Goal: Task Accomplishment & Management: Manage account settings

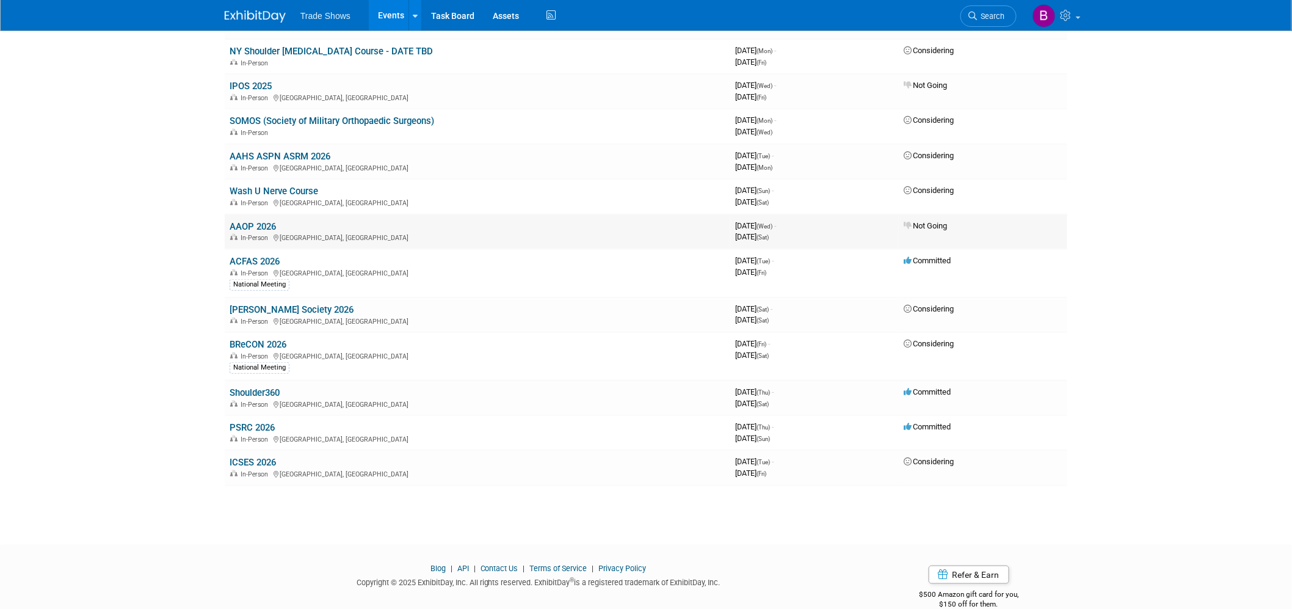
scroll to position [281, 0]
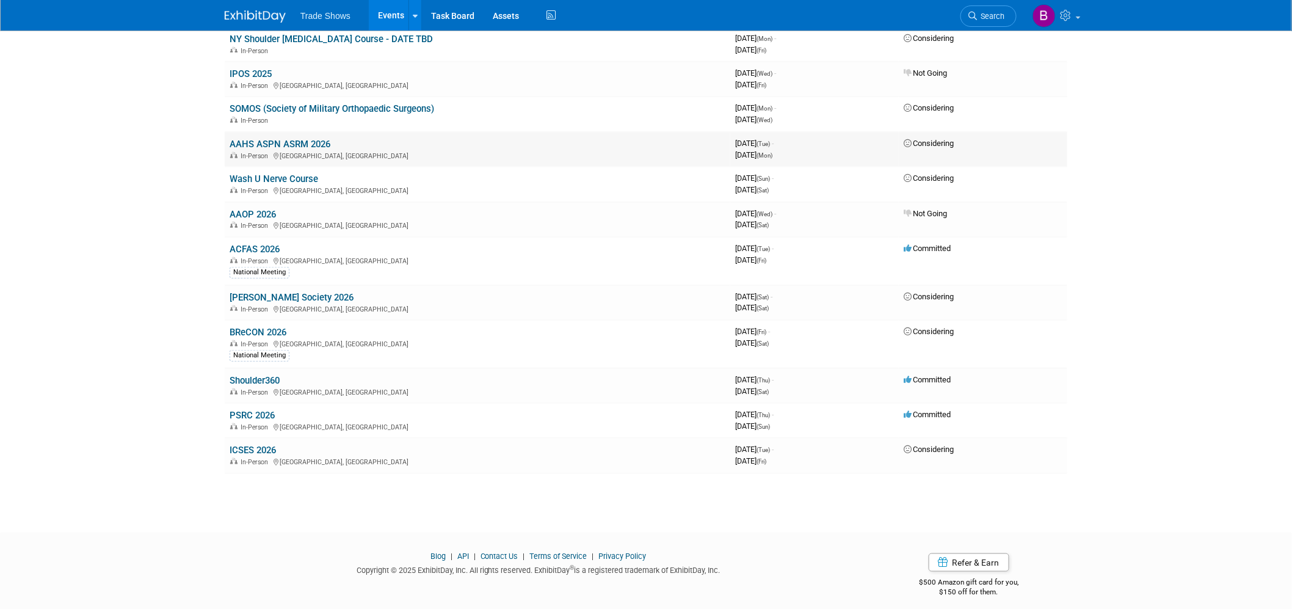
click at [303, 140] on link "AAHS ASPN ASRM 2026" at bounding box center [280, 144] width 101 height 11
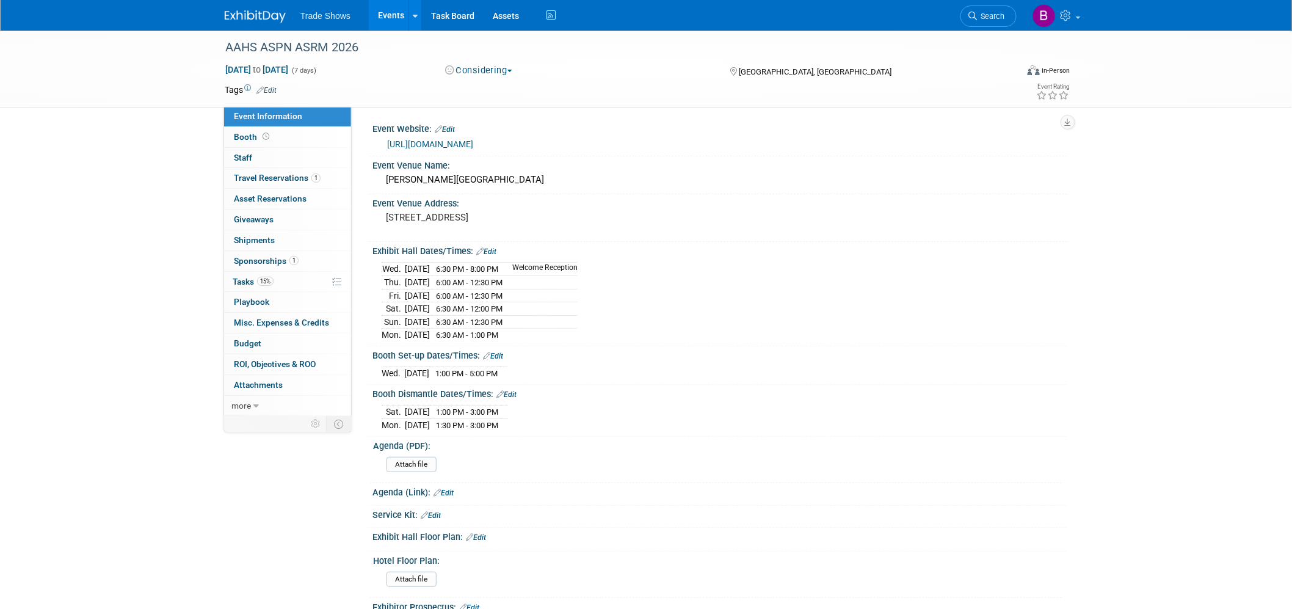
click at [203, 326] on div "AAHS ASPN ASRM 2026 Jan 13, 2026 to Jan 19, 2026 (7 days) Jan 13, 2026 to Jan 1…" at bounding box center [646, 564] width 1292 height 1066
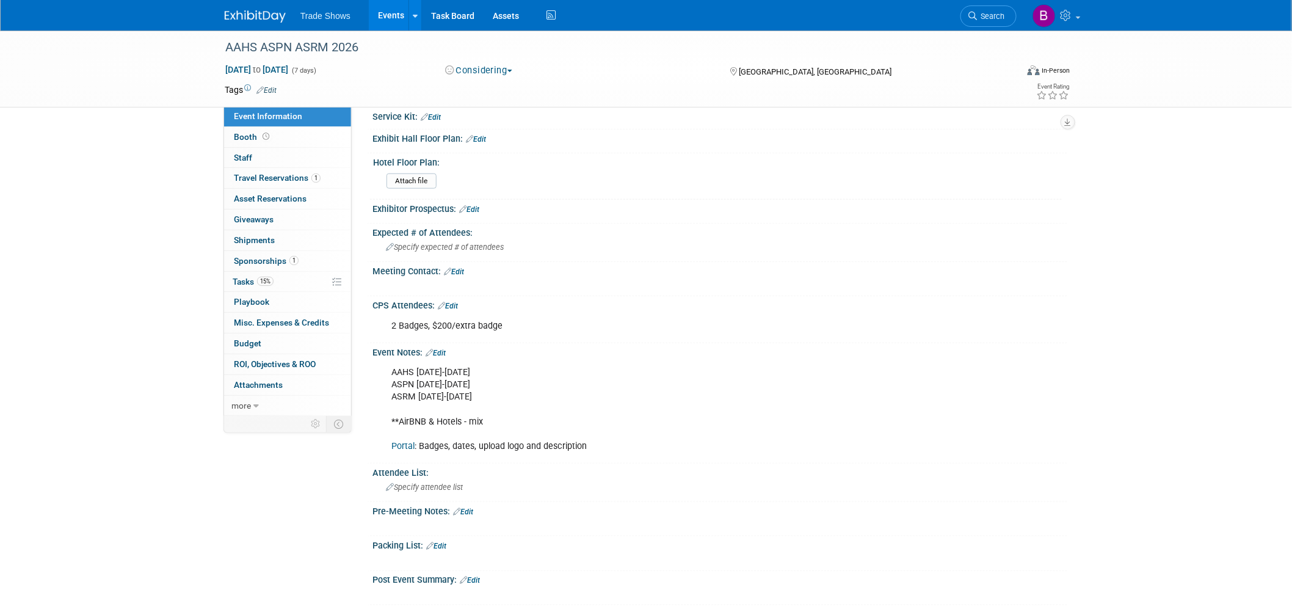
scroll to position [407, 0]
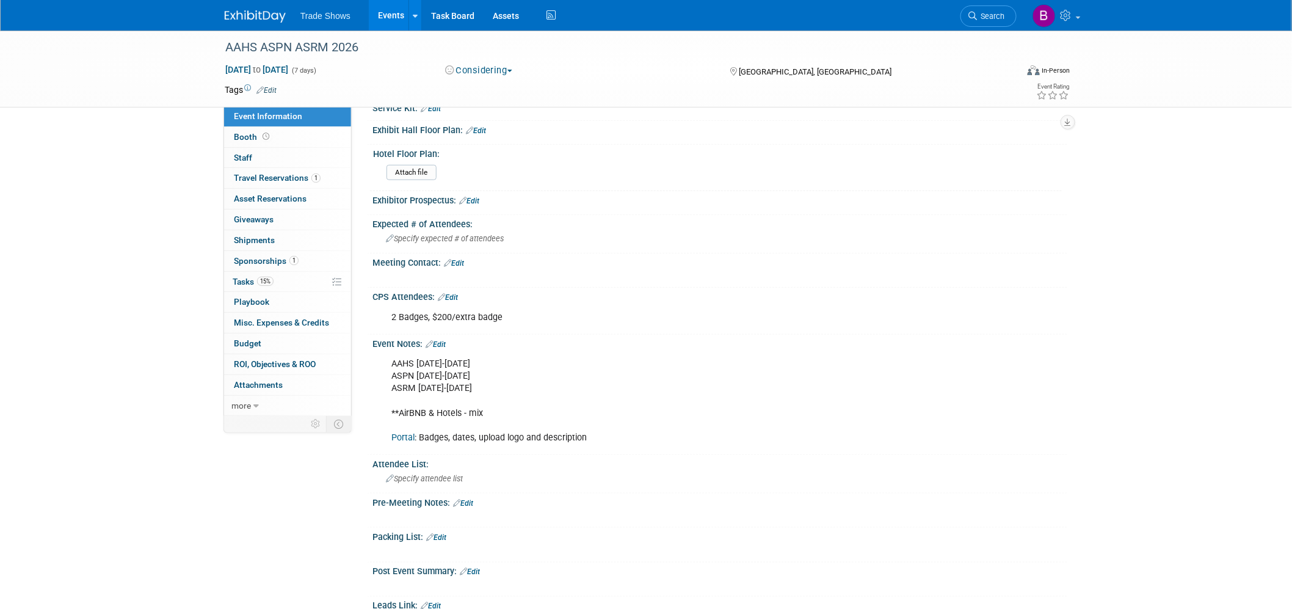
click at [471, 499] on link "Edit" at bounding box center [463, 503] width 20 height 9
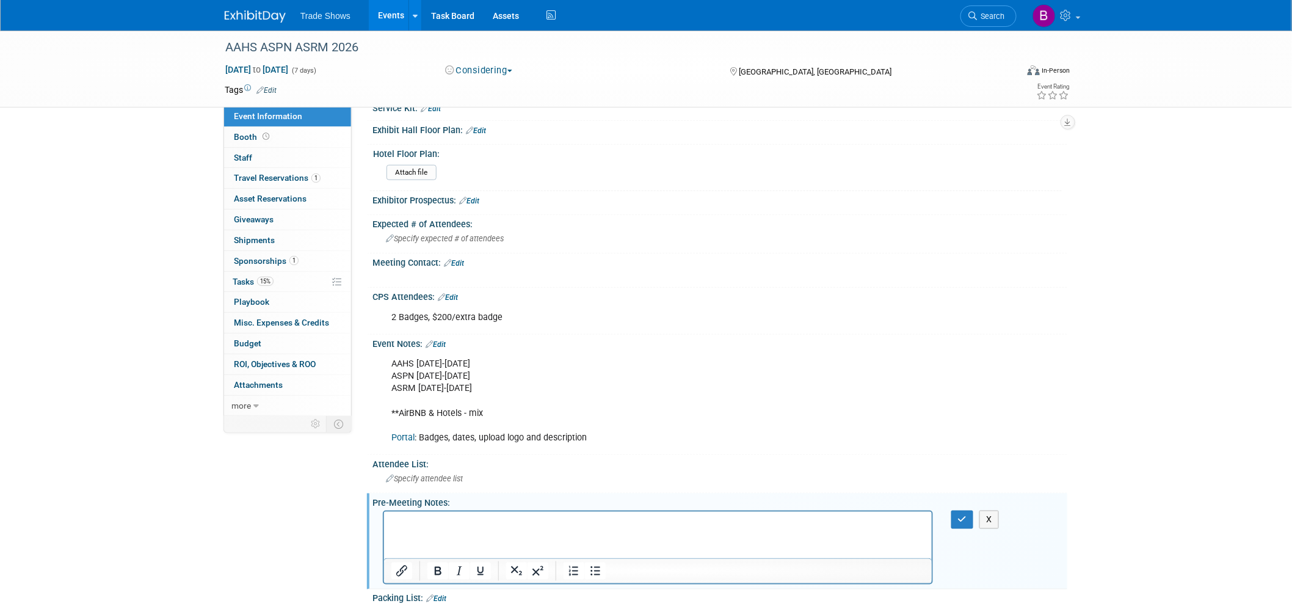
scroll to position [0, 0]
click at [438, 520] on p "Rich Text Area. Press ALT-0 for help." at bounding box center [658, 522] width 534 height 12
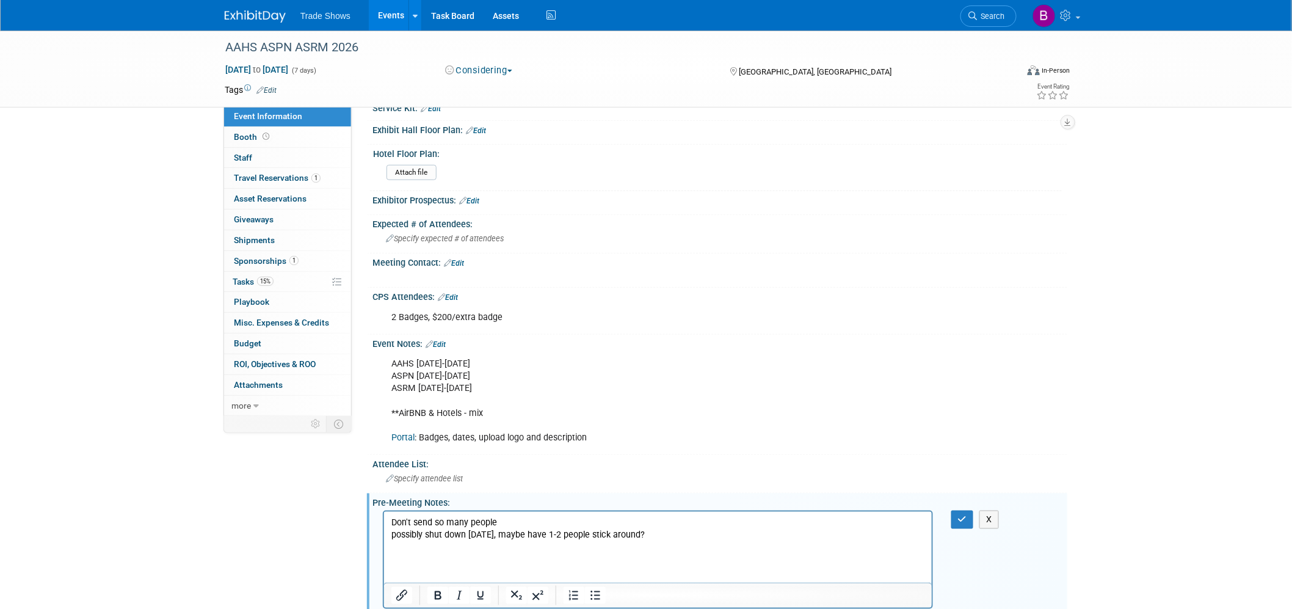
click at [416, 553] on html "Don't send so many people possibly shut down Saturday, maybe have 1-2 people st…" at bounding box center [657, 532] width 548 height 42
click at [413, 553] on html "Don't send so many people possibly shut down Saturday, maybe have 1-2 people st…" at bounding box center [657, 532] width 548 height 42
click at [410, 548] on p "Rich Text Area. Press ALT-0 for help." at bounding box center [658, 546] width 534 height 12
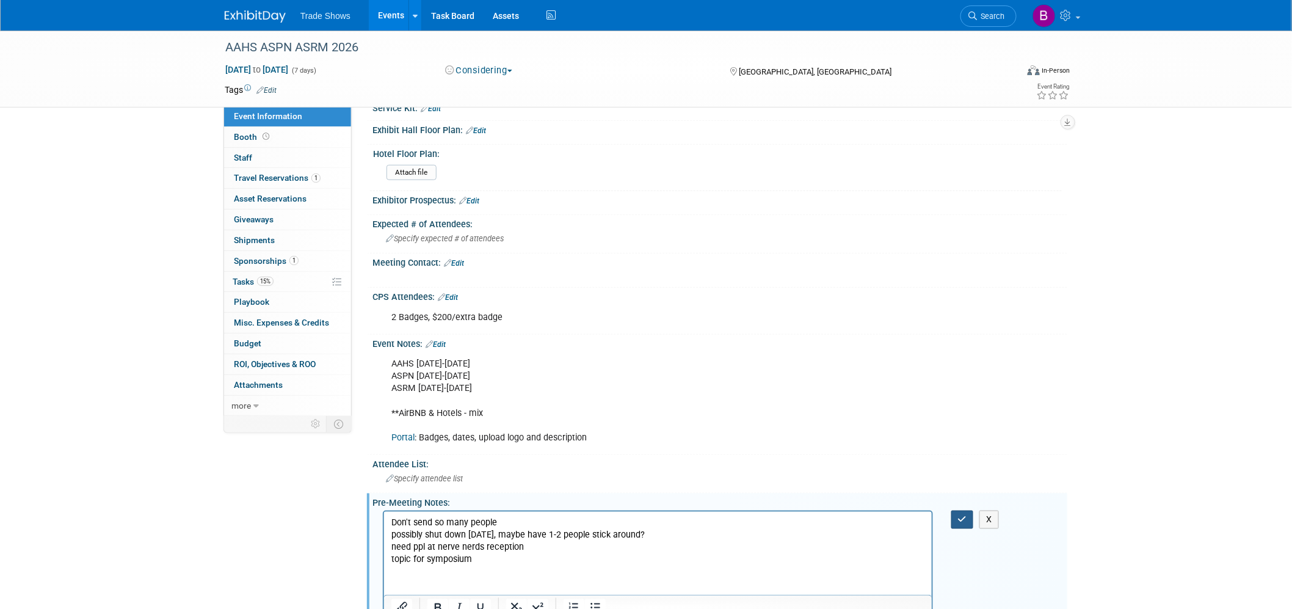
click at [960, 515] on icon "button" at bounding box center [962, 519] width 9 height 9
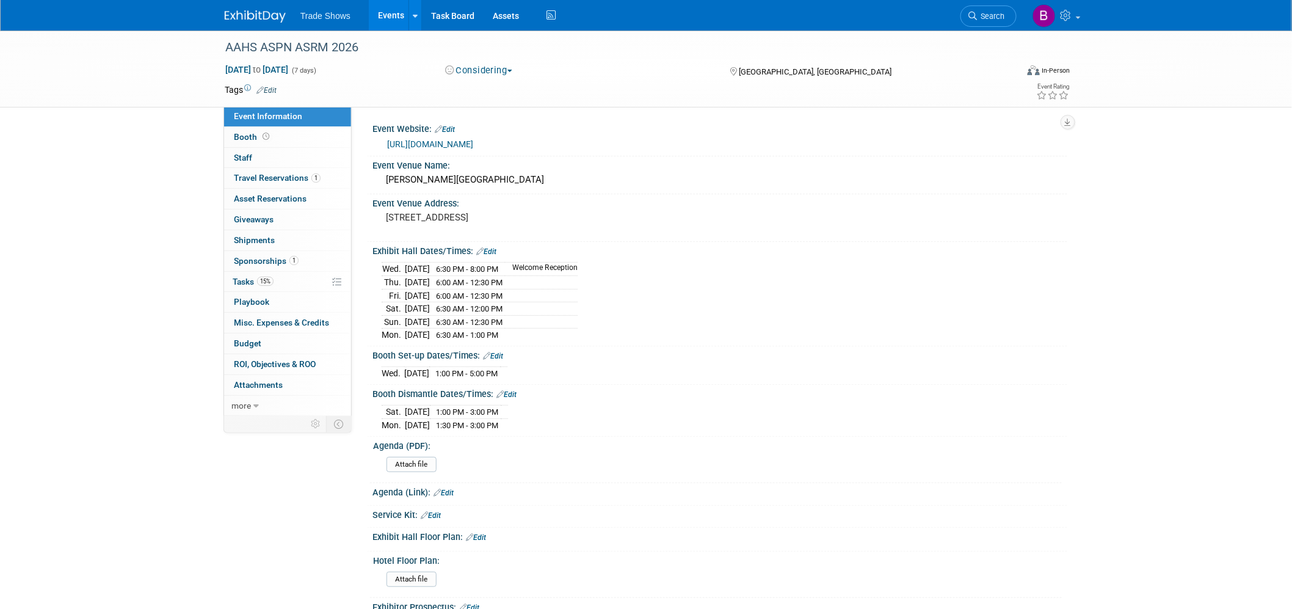
click at [473, 143] on link "https://meeting.handsurgery.org/Industry/" at bounding box center [430, 144] width 86 height 10
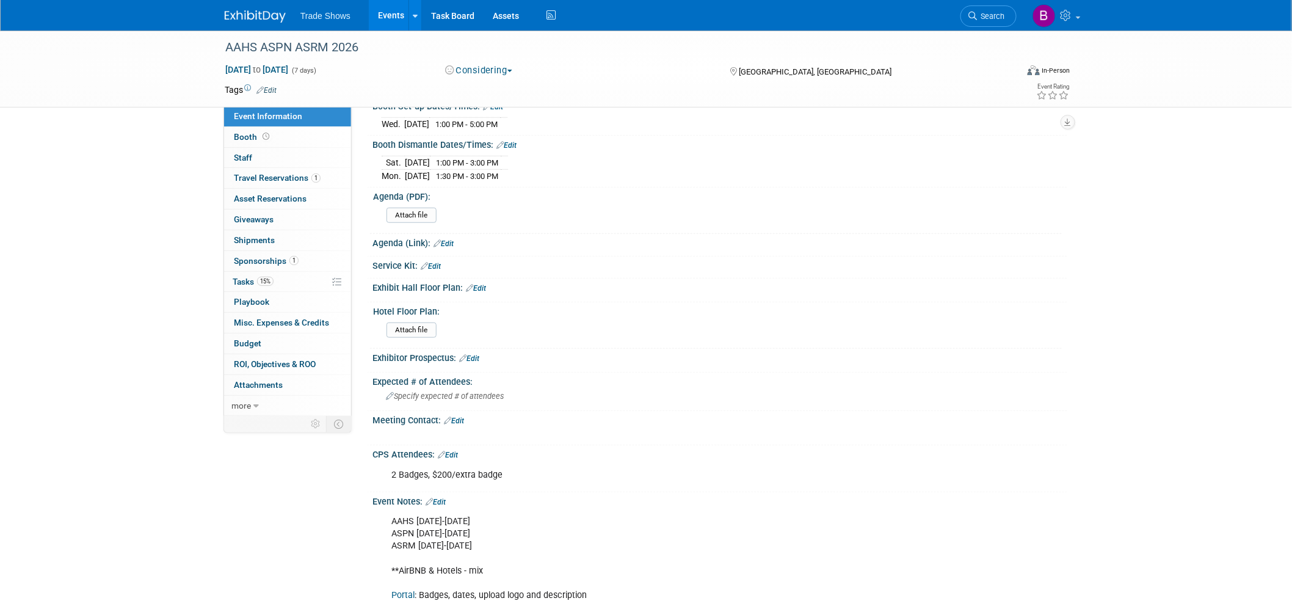
scroll to position [611, 0]
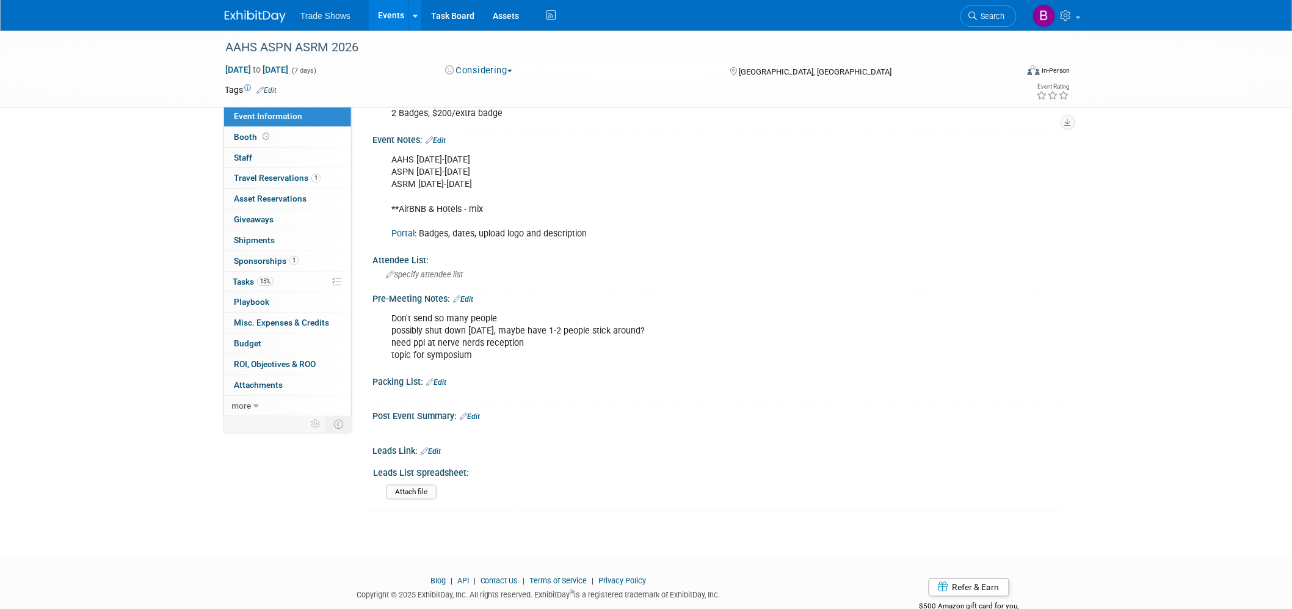
click at [468, 295] on link "Edit" at bounding box center [463, 299] width 20 height 9
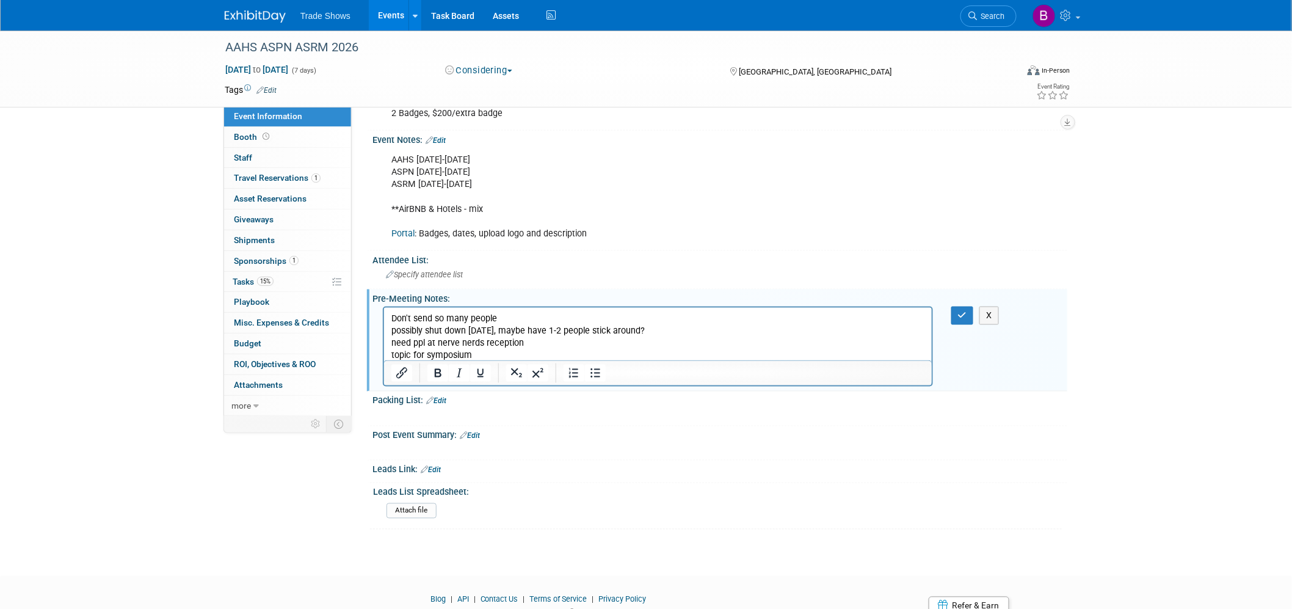
scroll to position [0, 0]
click at [485, 351] on p "Don't send so many people possibly shut down Saturday, maybe have 1-2 people st…" at bounding box center [658, 337] width 534 height 49
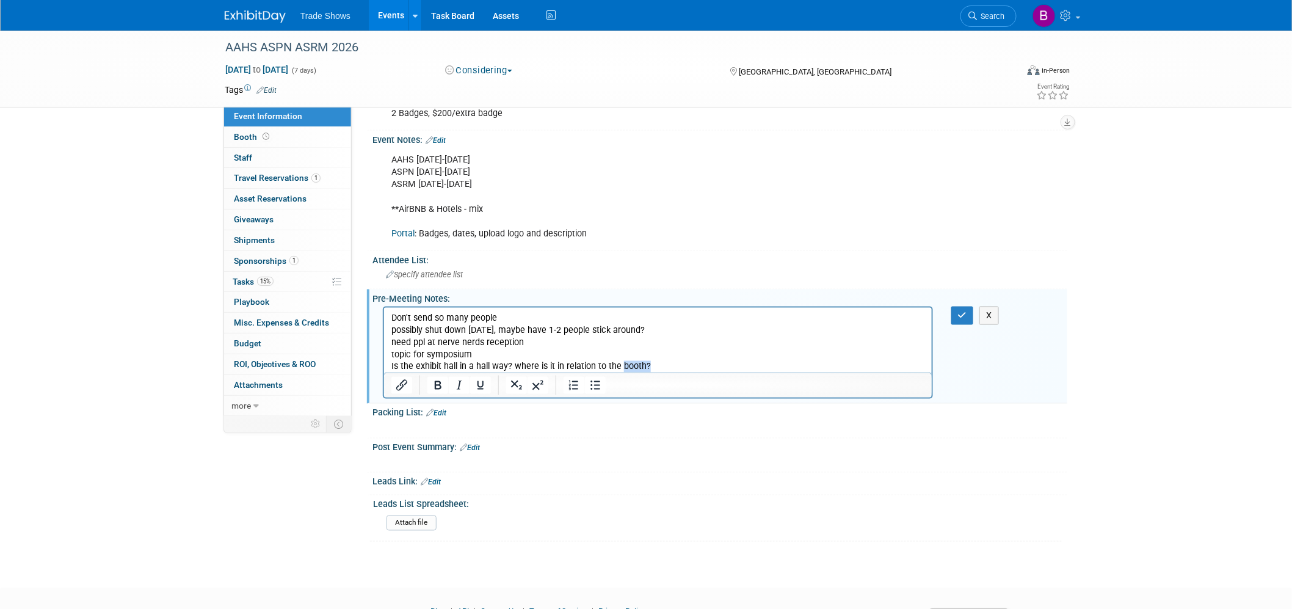
drag, startPoint x: 652, startPoint y: 365, endPoint x: 618, endPoint y: 365, distance: 34.2
click at [618, 365] on p "Is the exhibit hall in a hall way? where is it in relation to the booth?" at bounding box center [658, 367] width 534 height 12
click at [963, 311] on icon "button" at bounding box center [962, 315] width 9 height 9
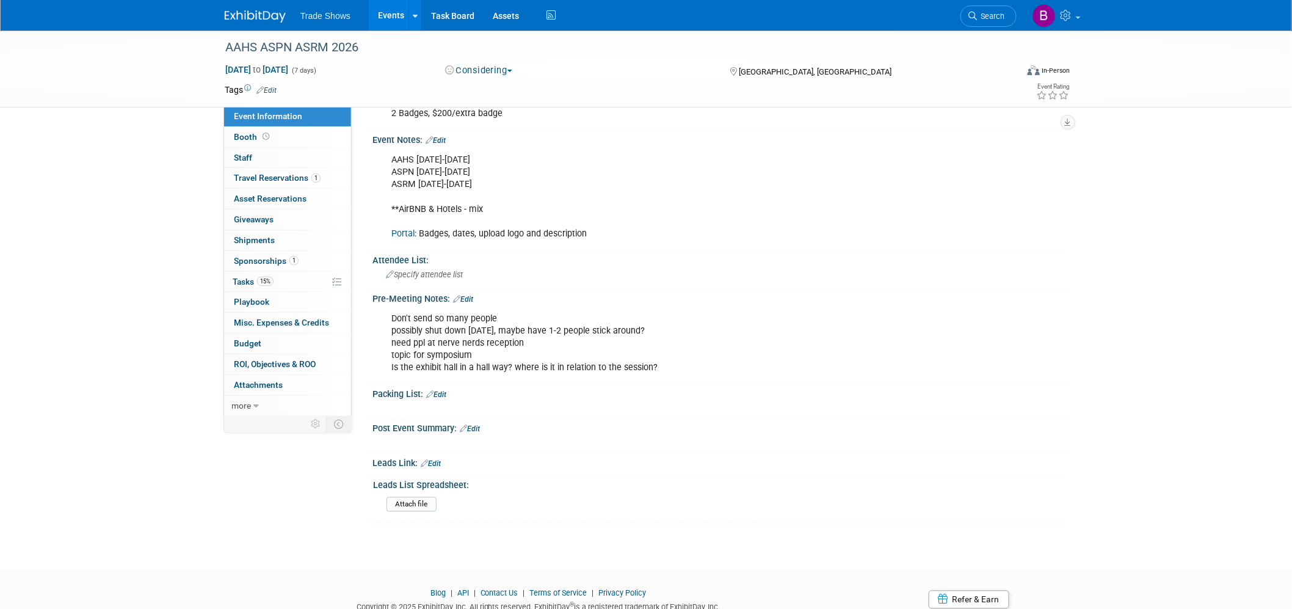
scroll to position [542, 0]
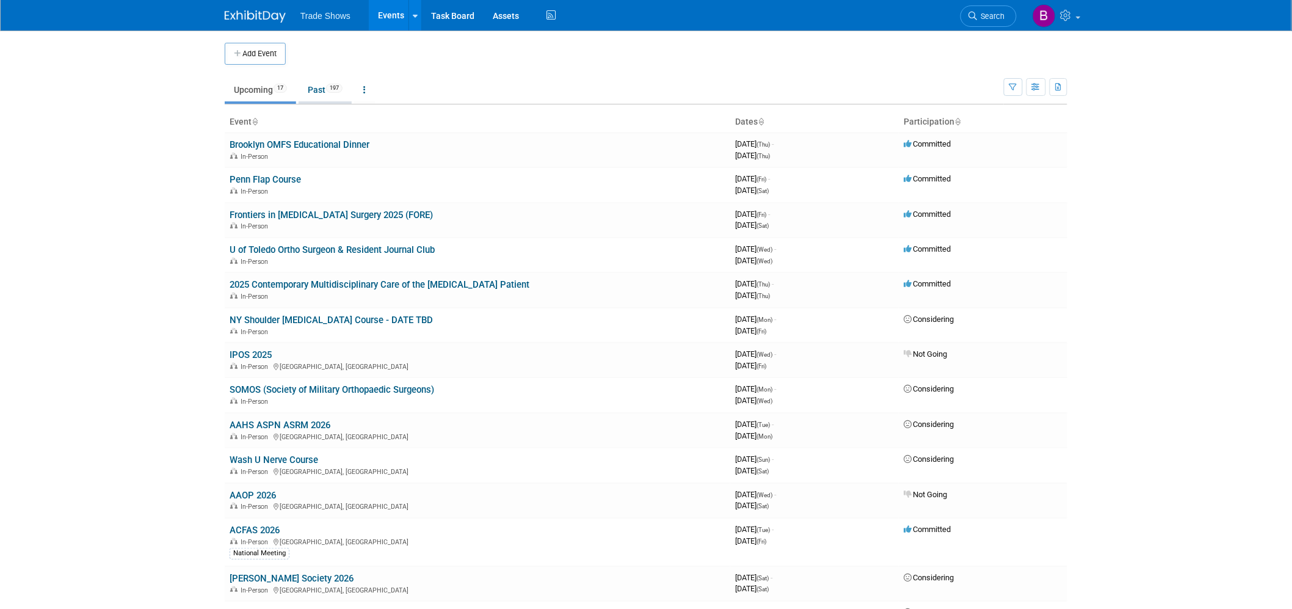
click at [322, 89] on link "Past 197" at bounding box center [325, 89] width 53 height 23
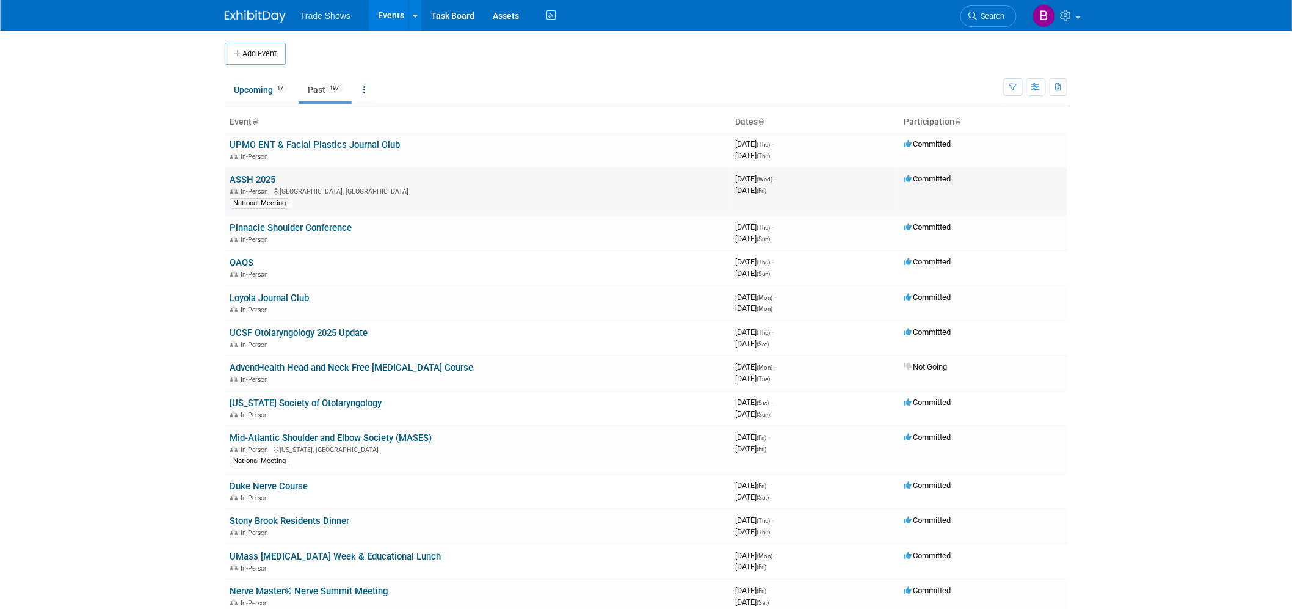
click at [253, 180] on link "ASSH 2025" at bounding box center [253, 179] width 46 height 11
